Goal: Go to known website: Access a specific website the user already knows

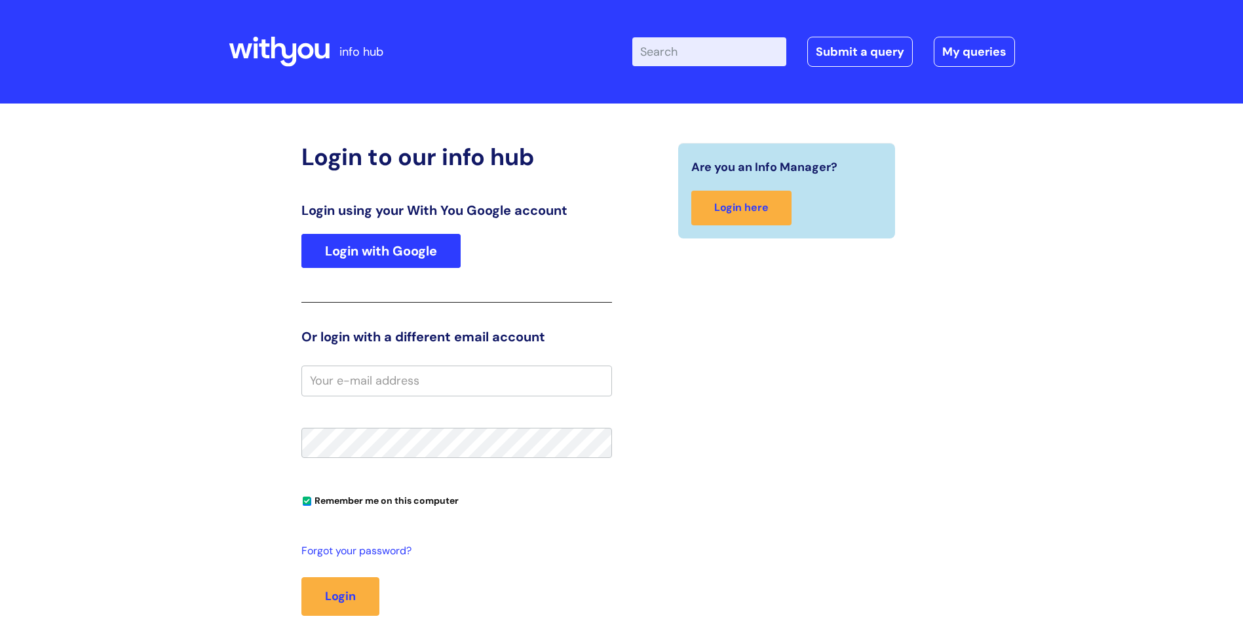
type input "[PERSON_NAME][EMAIL_ADDRESS][PERSON_NAME][DOMAIN_NAME]"
click at [376, 252] on link "Login with Google" at bounding box center [380, 251] width 159 height 34
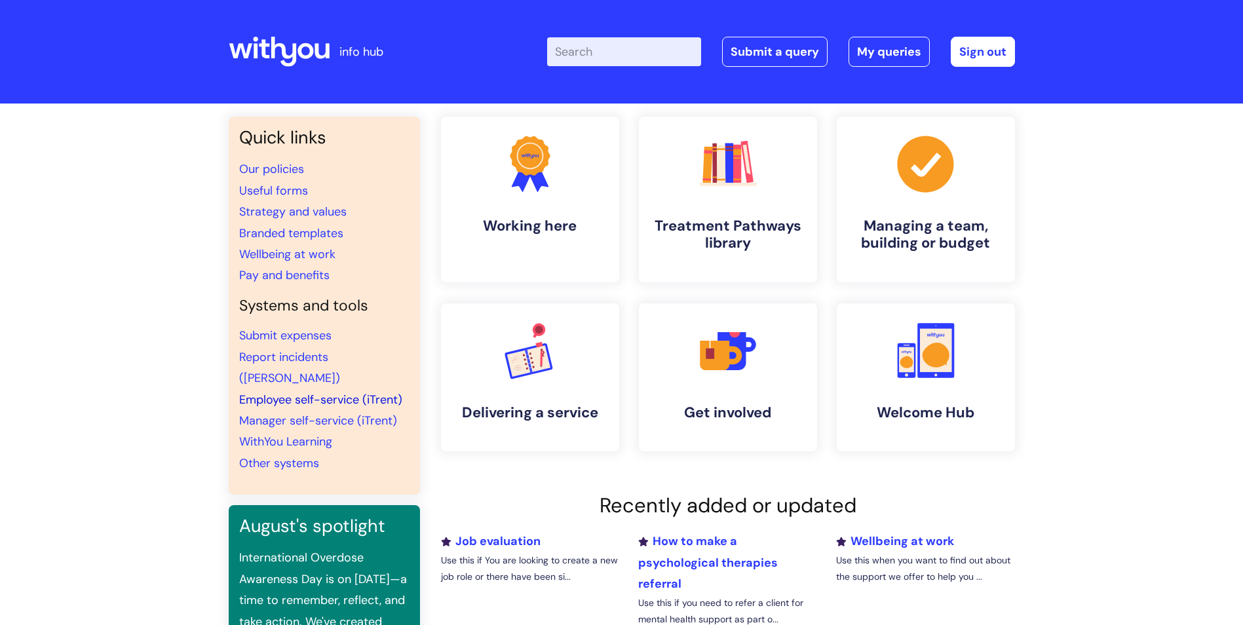
click at [292, 392] on link "Employee self-service (iTrent)" at bounding box center [320, 400] width 163 height 16
click at [977, 48] on link "Sign out" at bounding box center [983, 52] width 64 height 30
